Goal: Task Accomplishment & Management: Manage account settings

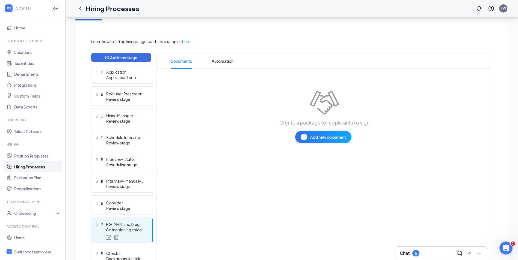
scroll to position [109, 0]
click at [218, 62] on span "Automation" at bounding box center [223, 60] width 22 height 15
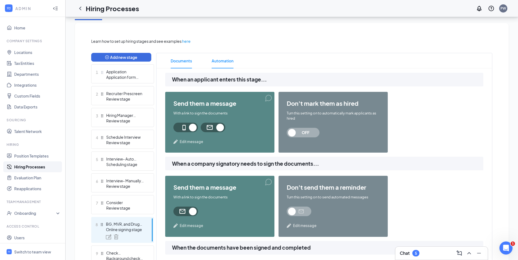
click at [181, 59] on span "Documents" at bounding box center [181, 60] width 21 height 15
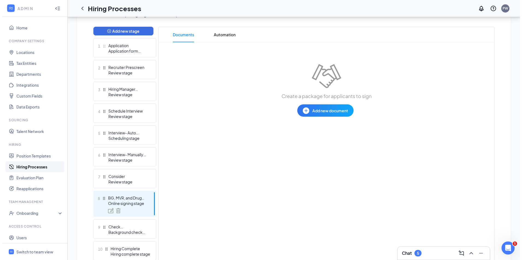
scroll to position [136, 0]
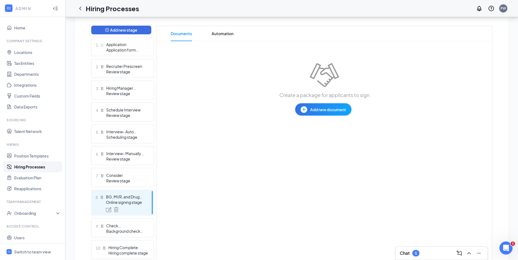
click at [117, 197] on div "BG, MVR, and Drug Consent Packet" at bounding box center [126, 196] width 40 height 5
click at [223, 33] on span "Automation" at bounding box center [223, 33] width 22 height 15
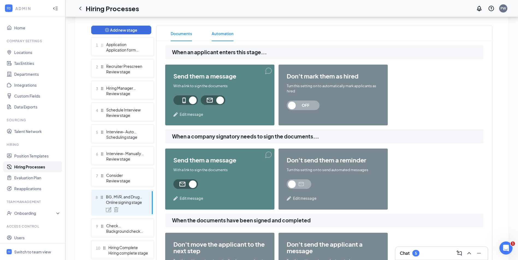
click at [188, 32] on span "Documents" at bounding box center [181, 33] width 21 height 15
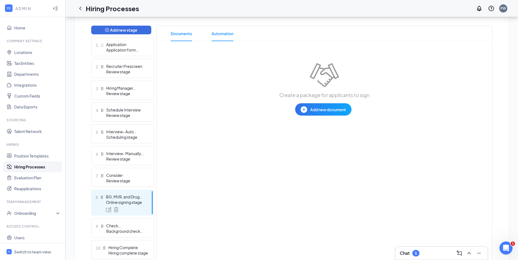
click at [226, 33] on span "Automation" at bounding box center [223, 33] width 22 height 15
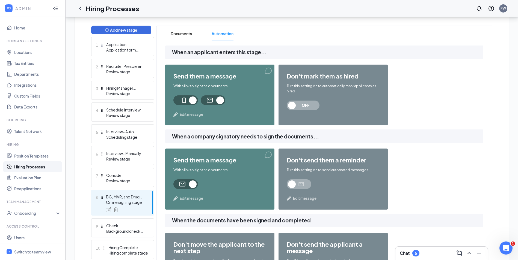
click at [185, 114] on span "Edit message" at bounding box center [191, 114] width 23 height 5
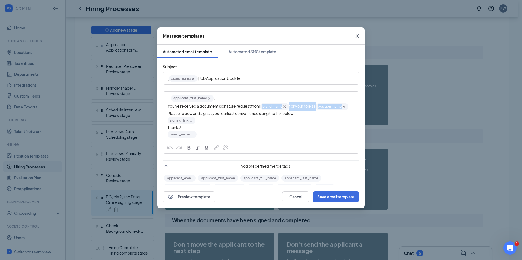
drag, startPoint x: 263, startPoint y: 106, endPoint x: 351, endPoint y: 109, distance: 88.2
click at [351, 109] on div "Hi applicant_first_name‌‌‌‌ {{applicant_first_name}} , You've received a docume…" at bounding box center [260, 116] width 195 height 49
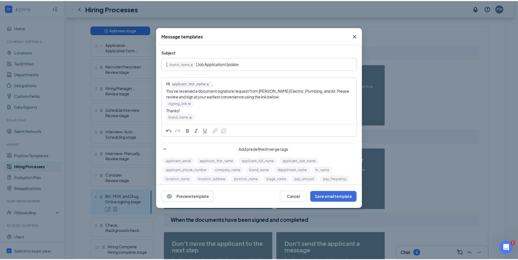
scroll to position [27, 0]
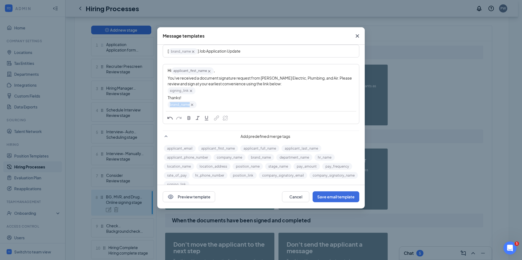
drag, startPoint x: 199, startPoint y: 105, endPoint x: 166, endPoint y: 105, distance: 32.2
click at [166, 105] on div "Hi applicant_first_name‌‌‌‌ {{applicant_first_name}} , You've received a docume…" at bounding box center [260, 88] width 195 height 46
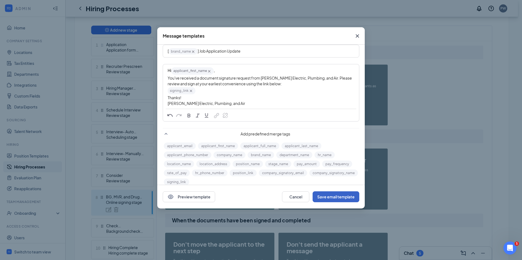
click at [334, 195] on button "Save email template" at bounding box center [335, 197] width 47 height 11
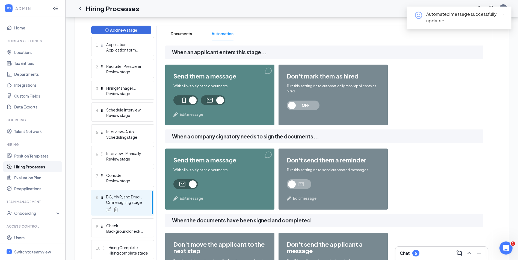
click at [190, 201] on span "Edit message" at bounding box center [191, 198] width 23 height 5
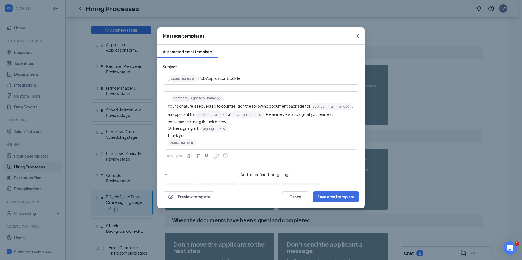
click at [356, 37] on icon "Cross" at bounding box center [357, 35] width 3 height 3
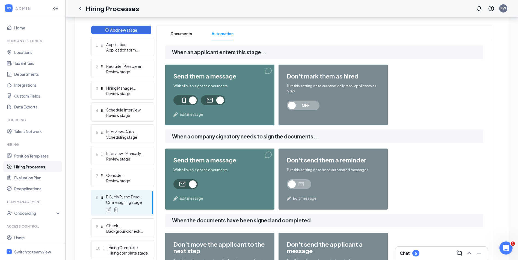
click at [190, 180] on span at bounding box center [185, 185] width 25 height 10
click at [198, 117] on span "Edit message" at bounding box center [191, 114] width 23 height 5
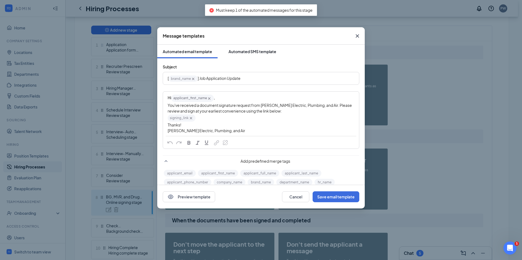
click at [252, 50] on div "Automated SMS template" at bounding box center [252, 51] width 48 height 5
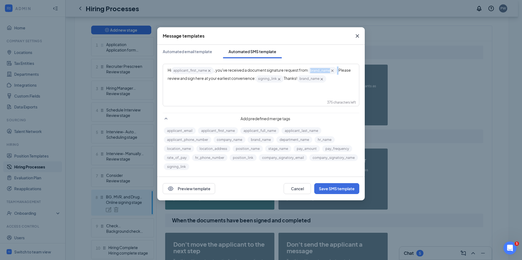
drag, startPoint x: 340, startPoint y: 71, endPoint x: 309, endPoint y: 70, distance: 30.9
click at [309, 70] on div "Hi applicant_first_name‌‌‌‌ {{applicant_first_name}} , you've received a docume…" at bounding box center [261, 75] width 187 height 17
click at [182, 89] on div "Hi applicant_first_name‌‌‌‌ {{applicant_first_name}} , you've received a docume…" at bounding box center [260, 77] width 195 height 27
click at [355, 36] on icon "Cross" at bounding box center [357, 36] width 7 height 7
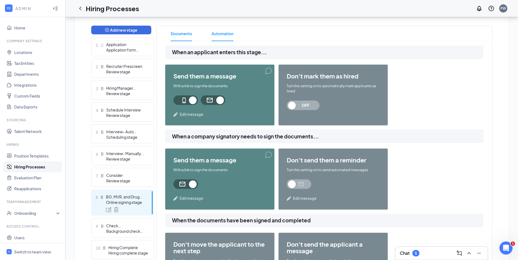
click at [174, 35] on span "Documents" at bounding box center [181, 33] width 21 height 15
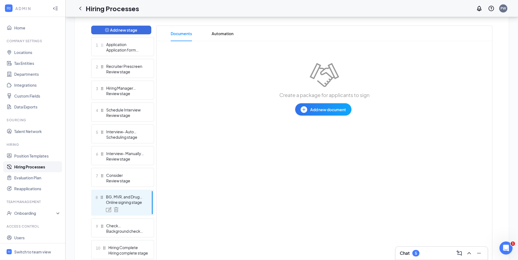
click at [311, 111] on span "Add new document" at bounding box center [328, 110] width 36 height 6
click at [306, 142] on div "Upload file" at bounding box center [303, 143] width 19 height 5
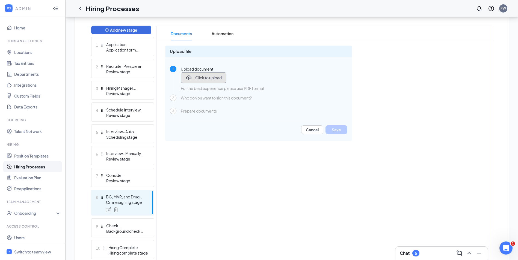
click at [207, 76] on span "Click to upload" at bounding box center [208, 77] width 26 height 5
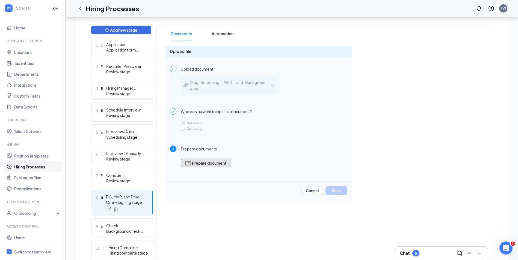
click at [201, 163] on span "Prepare document" at bounding box center [209, 163] width 34 height 4
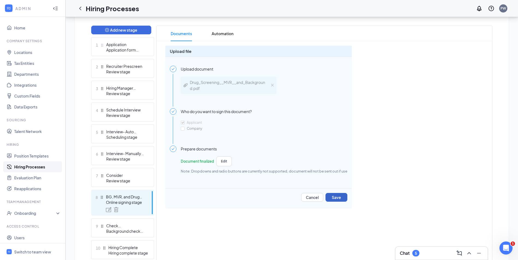
click at [345, 201] on button "Save" at bounding box center [336, 197] width 22 height 9
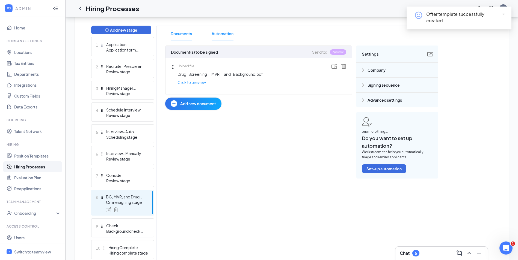
click at [223, 30] on span "Automation" at bounding box center [223, 33] width 22 height 15
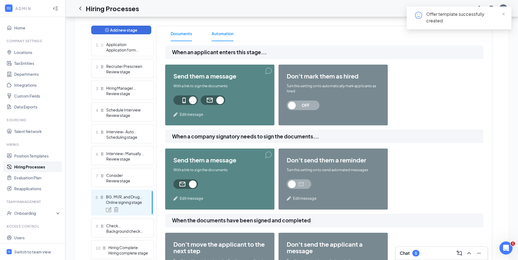
click at [179, 40] on span "Documents" at bounding box center [181, 33] width 21 height 15
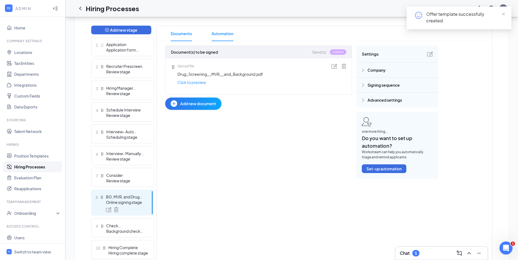
click at [225, 40] on span "Automation" at bounding box center [223, 33] width 22 height 15
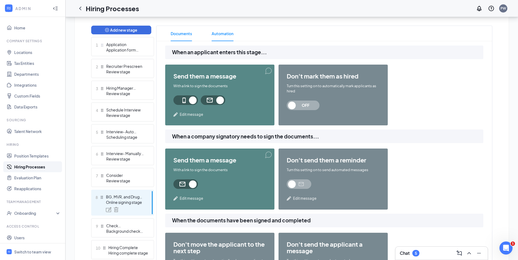
click at [186, 37] on span "Documents" at bounding box center [181, 33] width 21 height 15
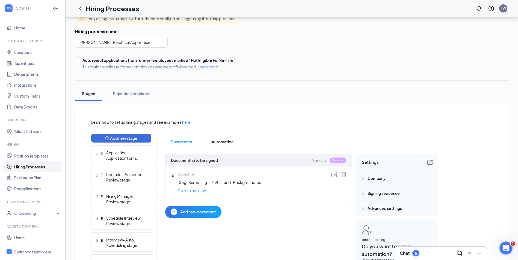
scroll to position [27, 0]
